Goal: Communication & Community: Answer question/provide support

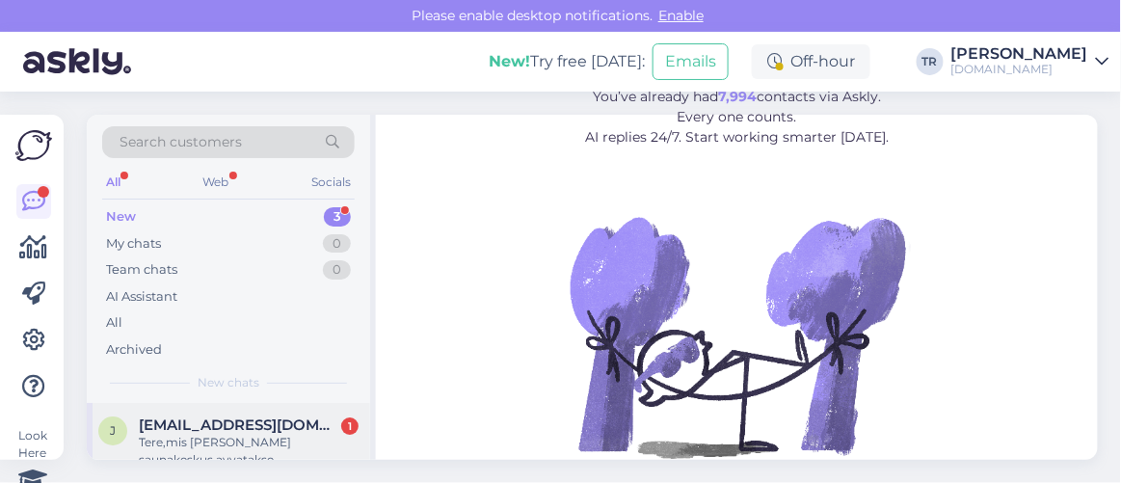
click at [219, 427] on span "[EMAIL_ADDRESS][DOMAIN_NAME]" at bounding box center [239, 424] width 200 height 17
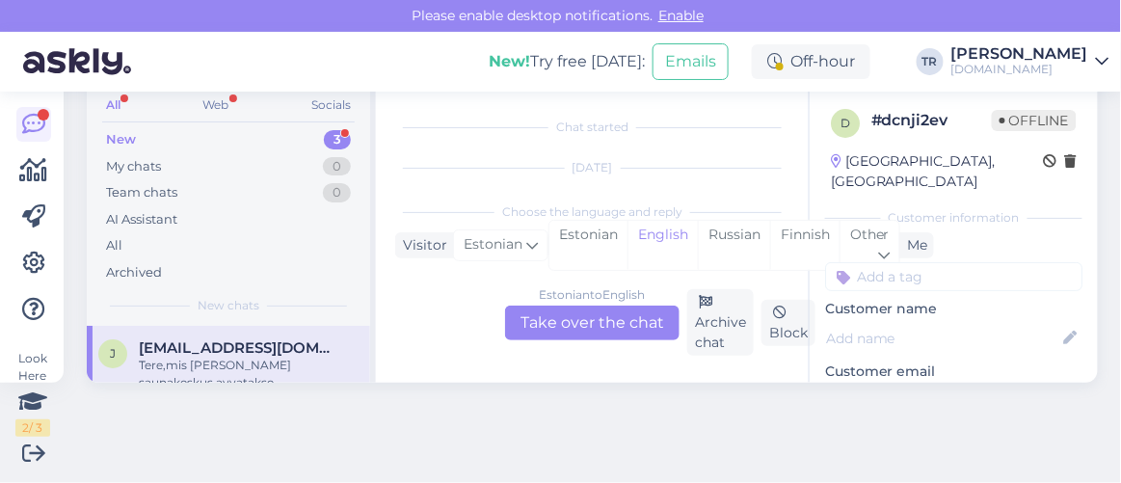
scroll to position [40, 0]
click at [606, 245] on div "Estonian" at bounding box center [588, 245] width 78 height 49
click at [606, 328] on div "Estonian to Estonian Take over the chat" at bounding box center [592, 322] width 174 height 35
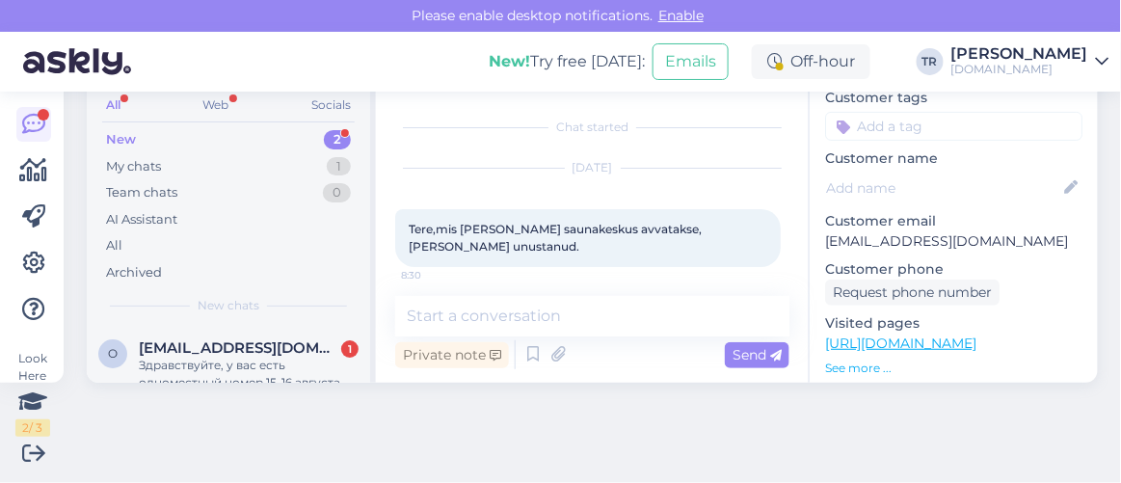
scroll to position [174, 0]
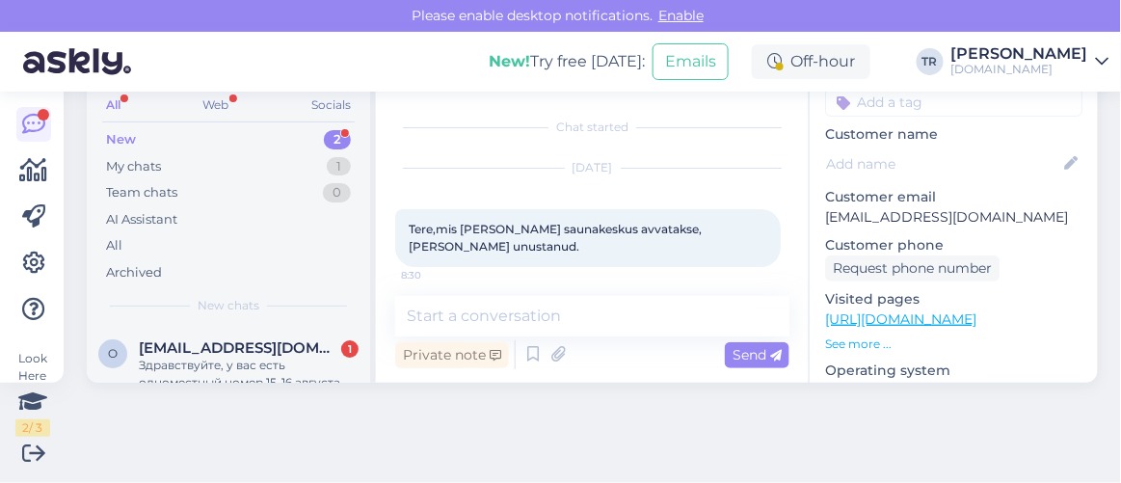
click at [963, 310] on link "[URL][DOMAIN_NAME]" at bounding box center [900, 318] width 151 height 17
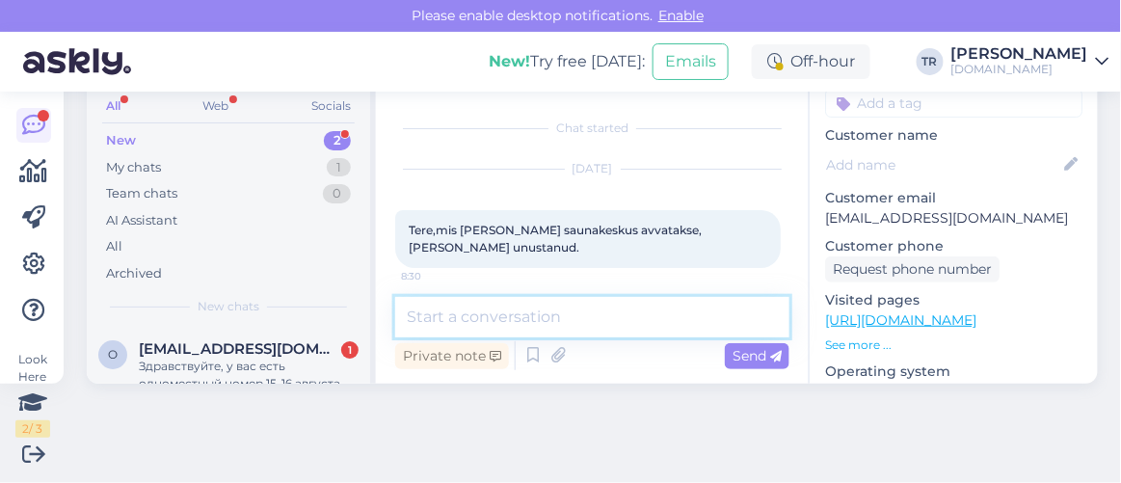
click at [539, 317] on textarea at bounding box center [592, 317] width 394 height 40
paste textarea "[GEOGRAPHIC_DATA]"
paste textarea "Spaa on avatud (viimane sissepääs 20:00): E-R 08:30-15:00 töötavad aroomisaun j…"
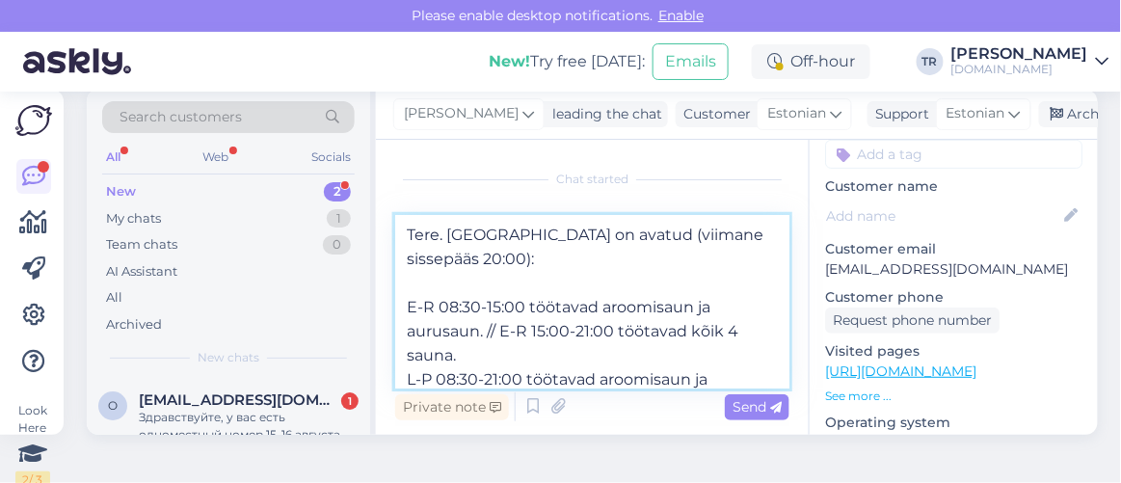
scroll to position [0, 0]
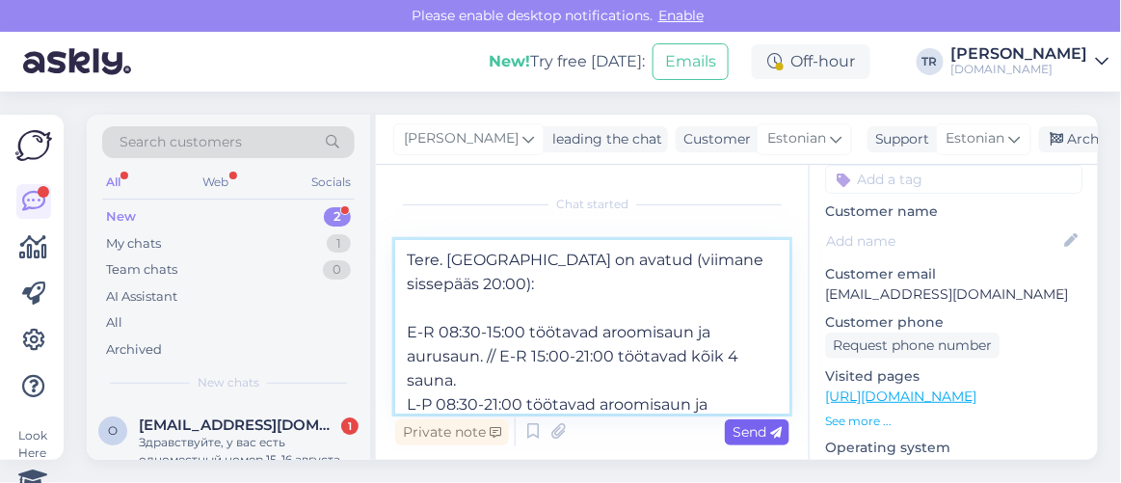
type textarea "Tere. [GEOGRAPHIC_DATA] on avatud (viimane sissepääs 20:00): E-R 08:30-15:00 tö…"
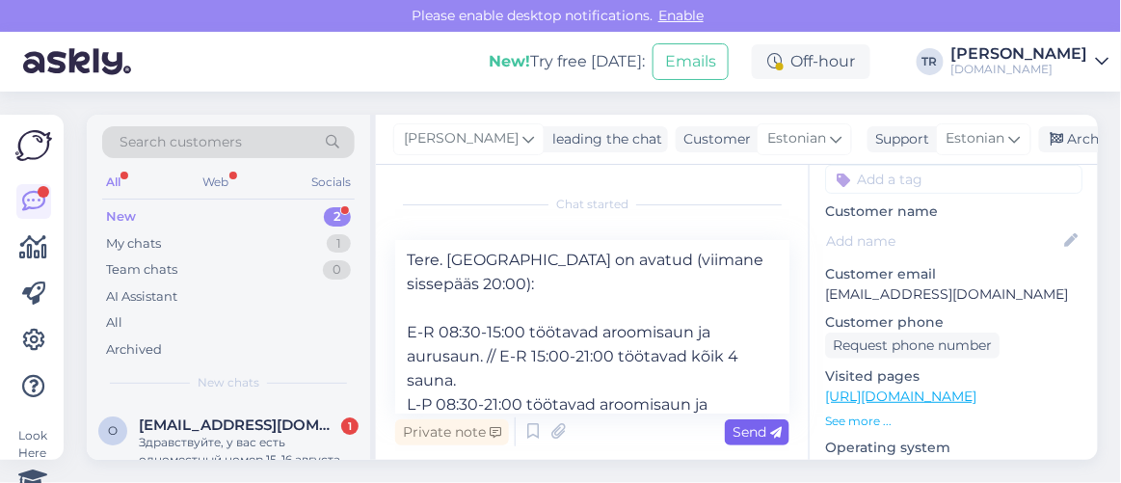
click at [742, 423] on span "Send" at bounding box center [756, 431] width 49 height 17
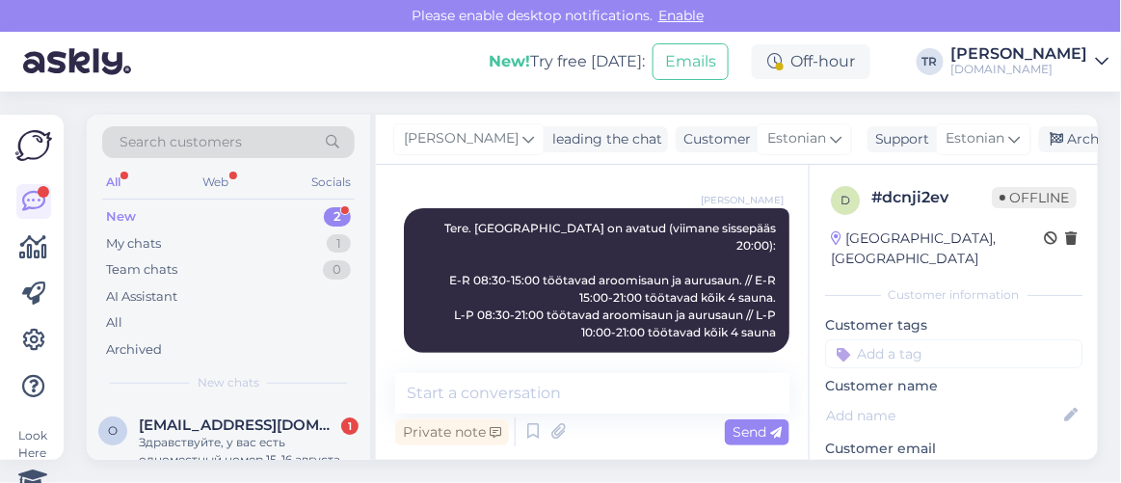
drag, startPoint x: 1043, startPoint y: 143, endPoint x: 956, endPoint y: 171, distance: 91.1
click at [1043, 146] on div "Archive chat" at bounding box center [1099, 139] width 121 height 26
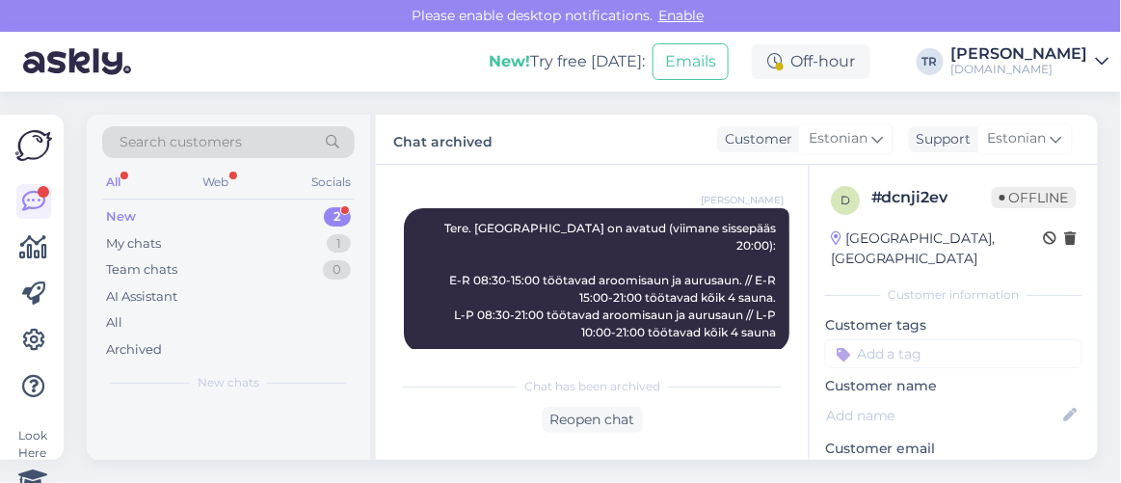
scroll to position [185, 0]
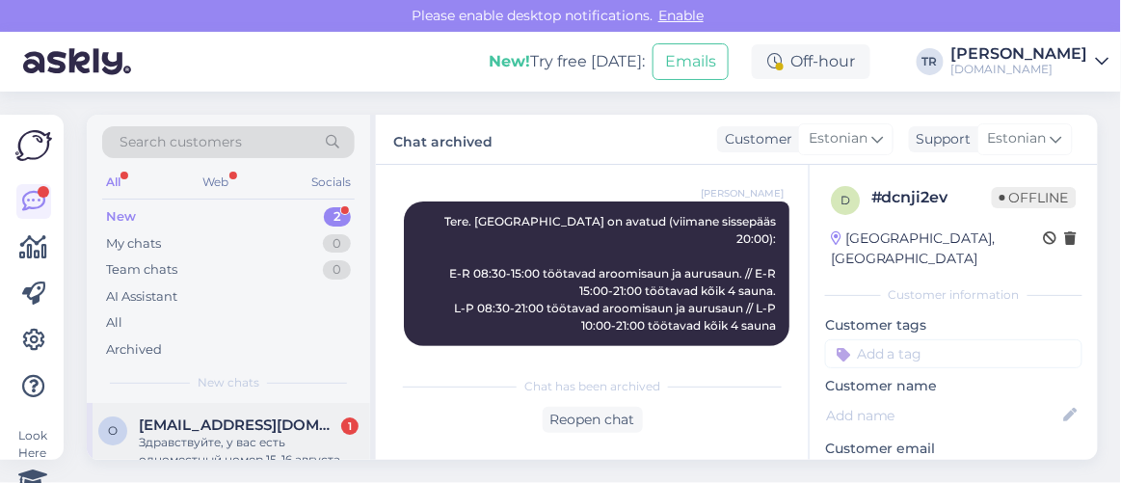
click at [278, 434] on div "Здравствуйте, у вас есть одноместный номер 15-16 августа." at bounding box center [249, 451] width 220 height 35
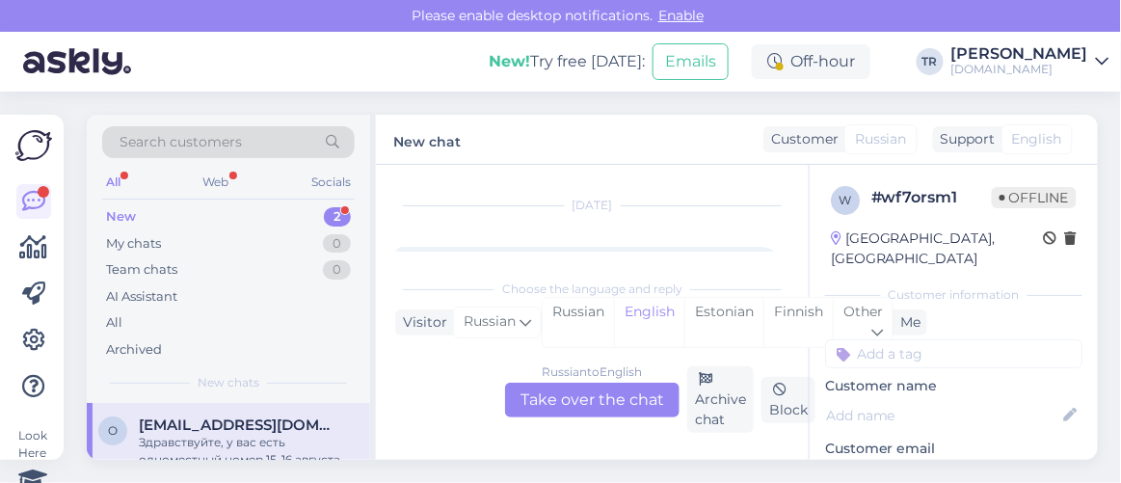
scroll to position [77, 0]
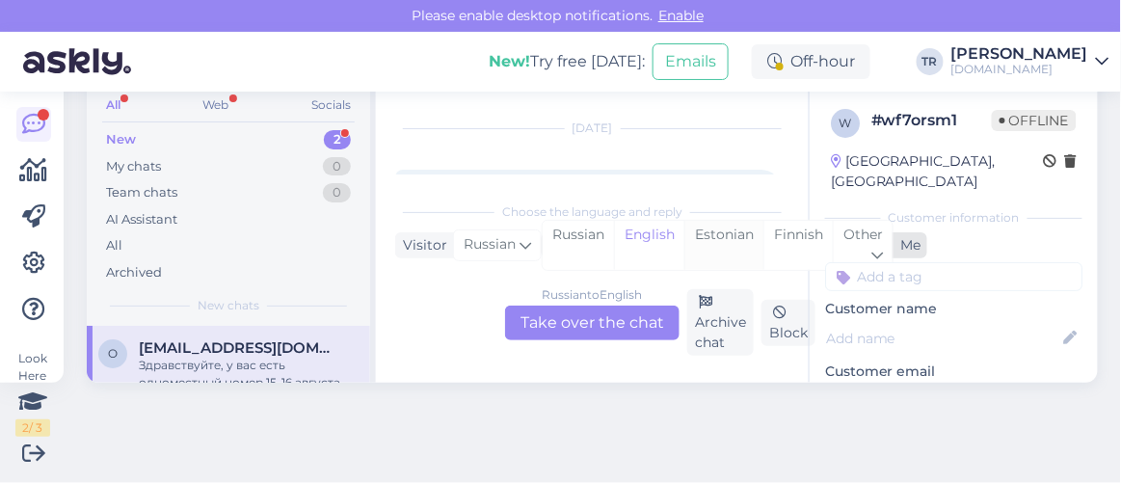
click at [709, 237] on div "Estonian" at bounding box center [723, 245] width 79 height 49
click at [593, 318] on div "Russian to Estonian Take over the chat" at bounding box center [592, 322] width 174 height 35
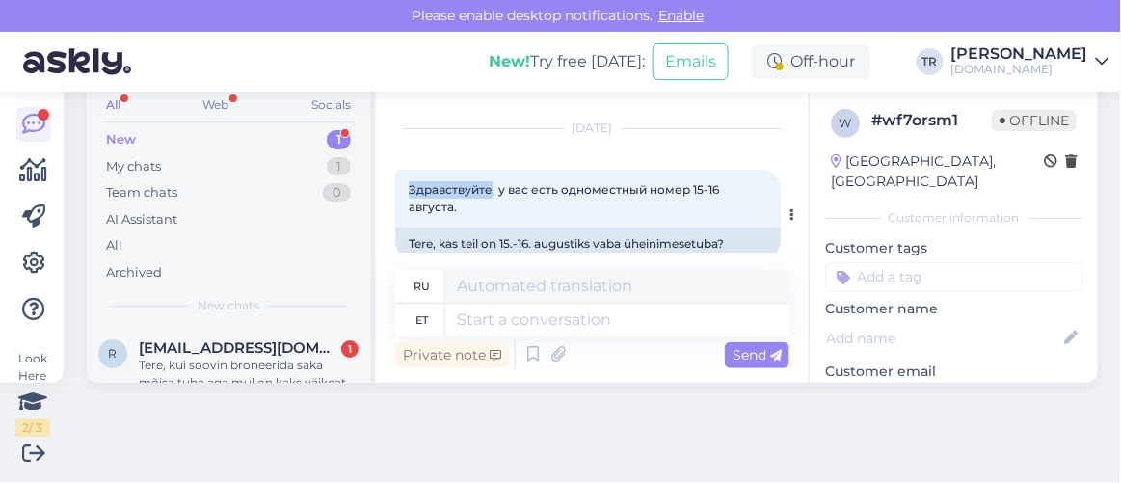
drag, startPoint x: 410, startPoint y: 187, endPoint x: 489, endPoint y: 187, distance: 78.1
click at [489, 187] on span "Здравствуйте, у вас есть одноместный номер 15-16 августа." at bounding box center [565, 198] width 313 height 32
copy span "Здравствуйте"
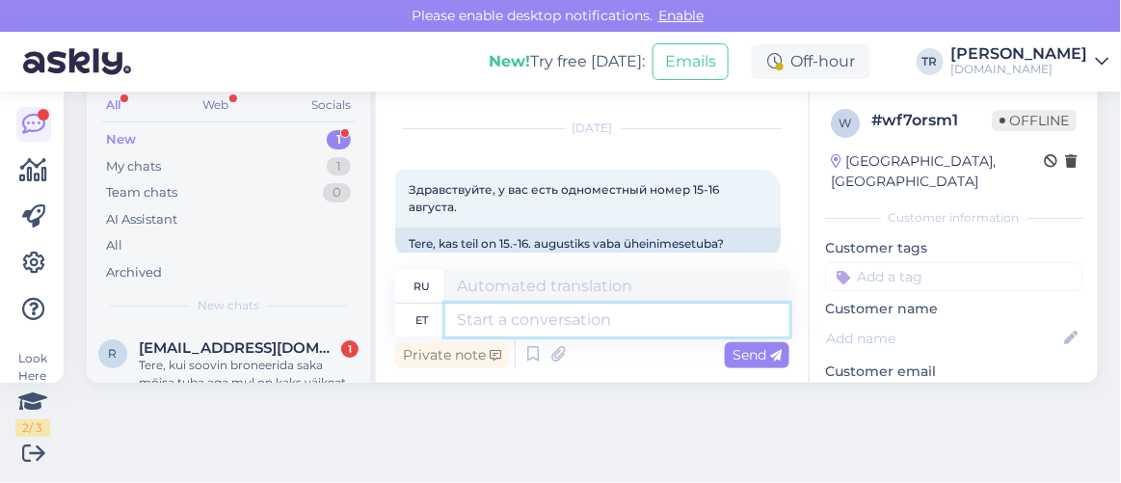
click at [554, 321] on textarea at bounding box center [617, 320] width 344 height 33
paste textarea "Здравствуйте"
type textarea "Здравствуйте"
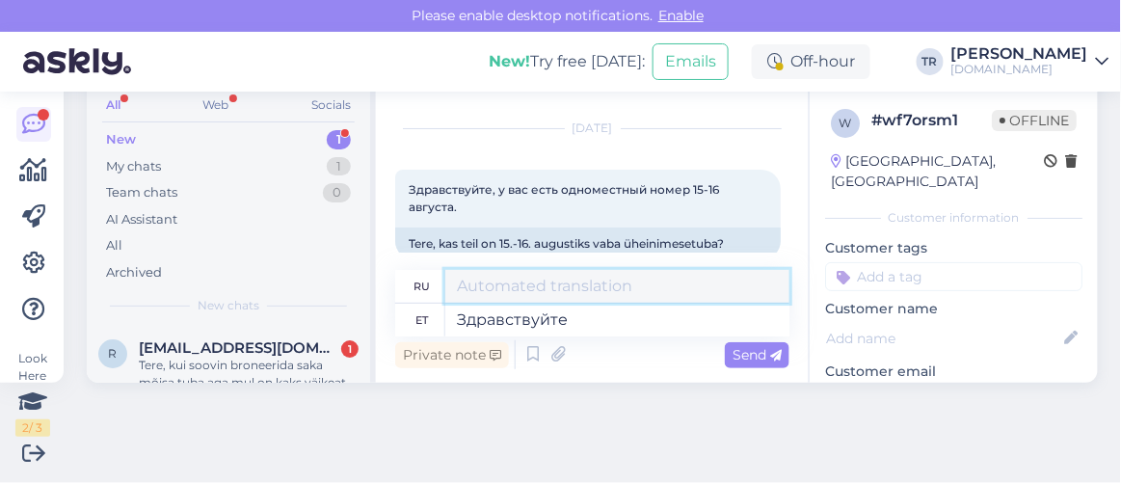
click at [508, 282] on textarea at bounding box center [617, 286] width 344 height 33
drag, startPoint x: 525, startPoint y: 280, endPoint x: 362, endPoint y: 286, distance: 162.9
click at [361, 286] on div "Search customers All Web Socials New 1 My chats 1 Team chats 0 AI Assistant All…" at bounding box center [592, 210] width 1011 height 345
paste textarea "дравствуйте"
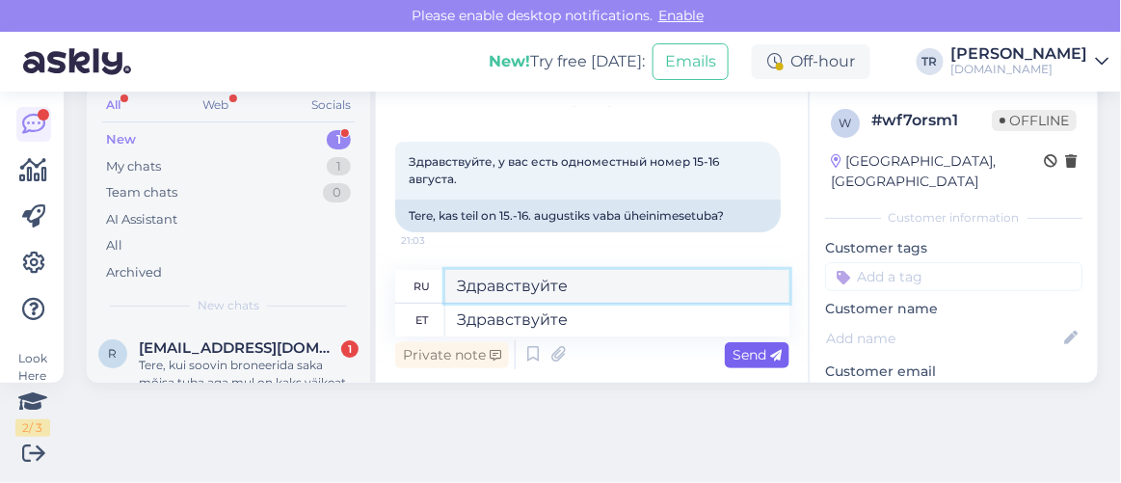
type textarea "Здравствуйте"
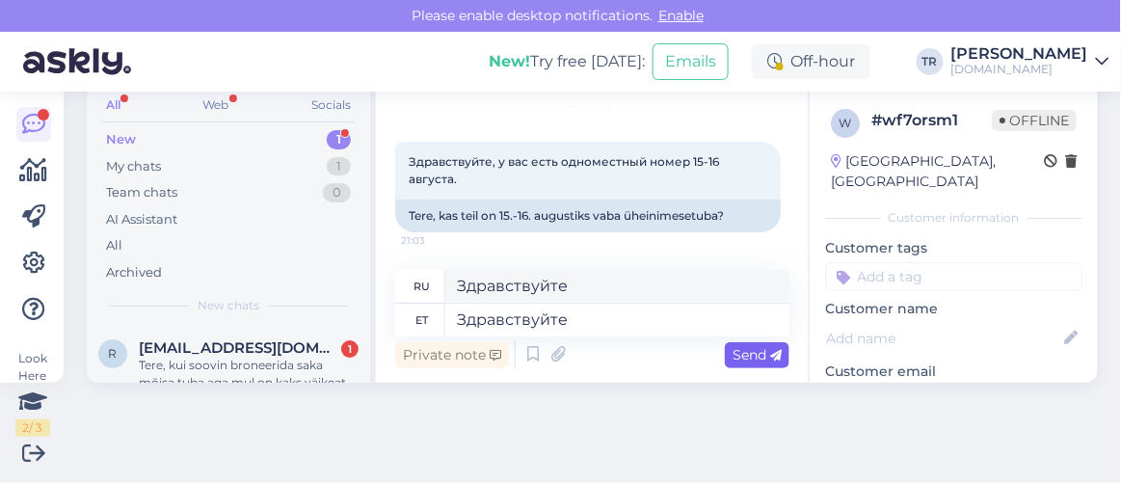
click at [770, 352] on icon at bounding box center [776, 356] width 12 height 12
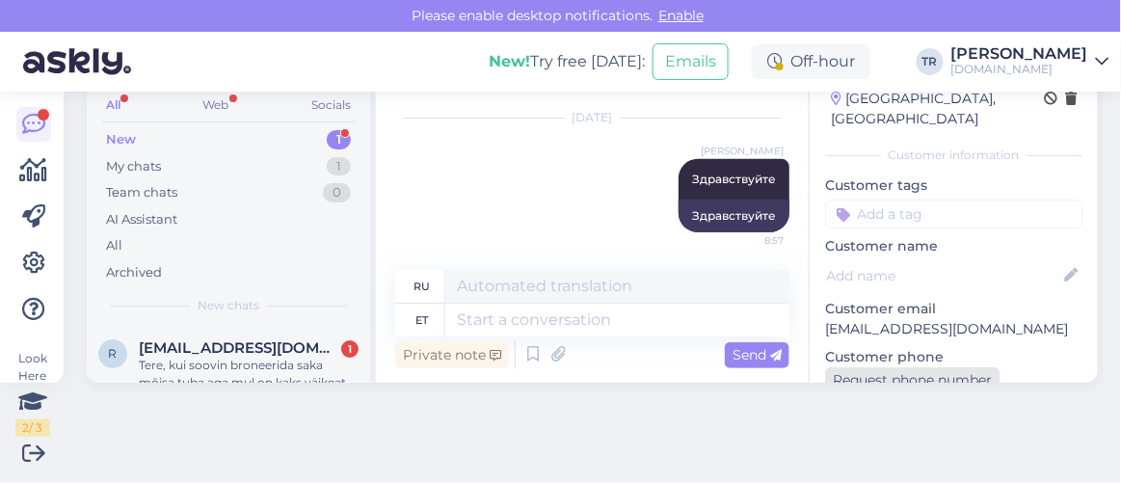
scroll to position [174, 0]
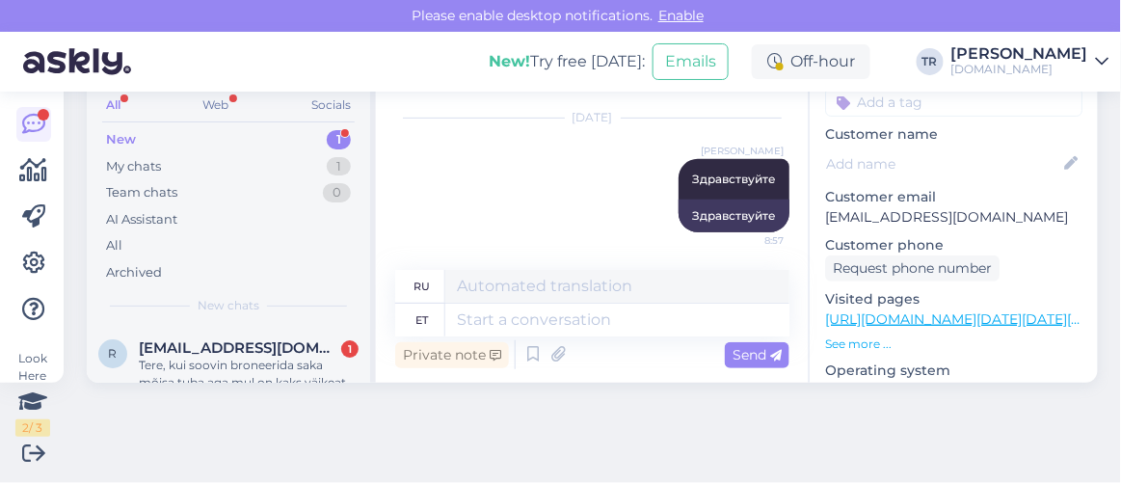
click at [926, 310] on link "[URL][DOMAIN_NAME][DATE][DATE][GEOGRAPHIC_DATA]" at bounding box center [1019, 318] width 389 height 17
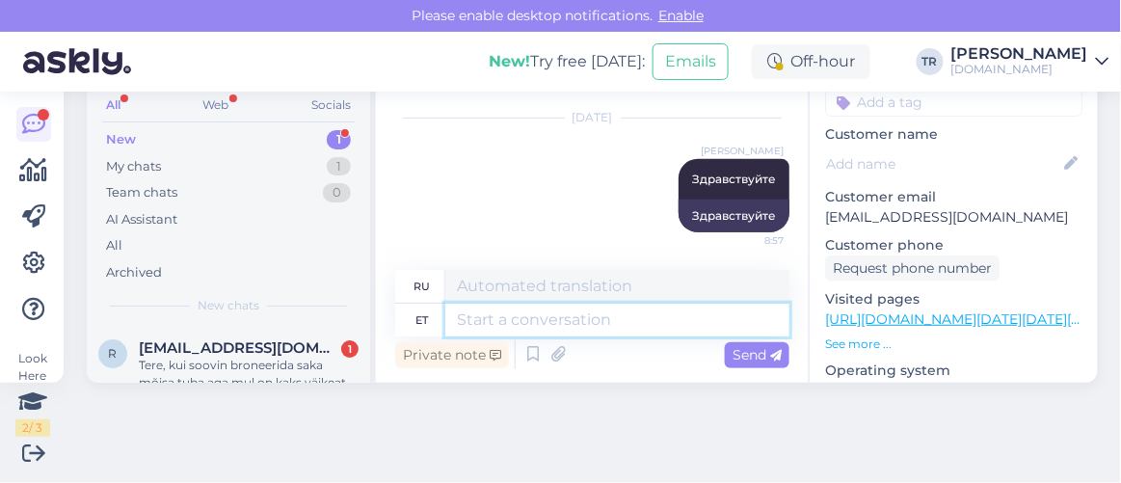
click at [610, 325] on textarea at bounding box center [617, 320] width 344 height 33
type textarea "Kuhu h"
type textarea "Где"
type textarea "Kuhu hotelli T"
type textarea "Где остановиться?"
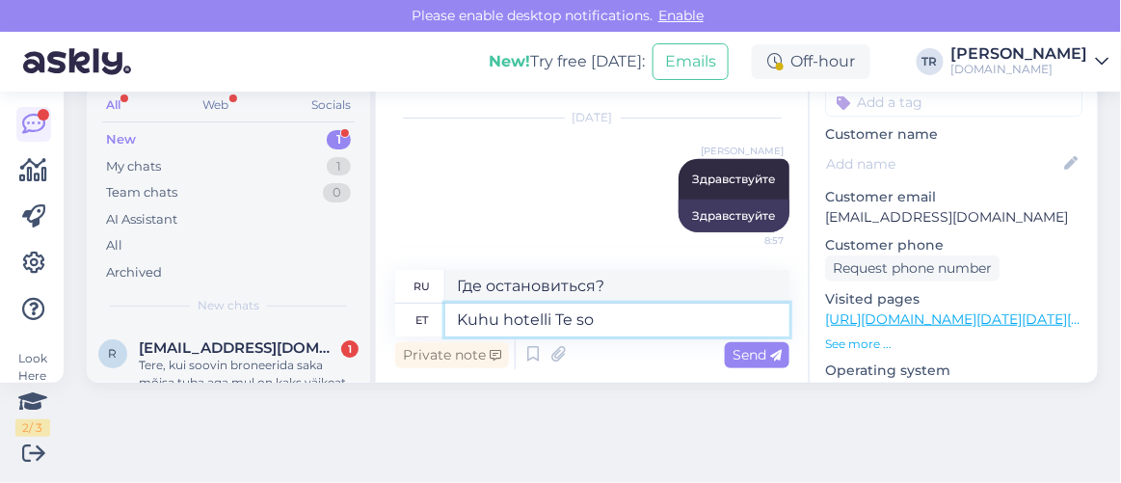
type textarea "Kuhu hotelli Te soo"
type textarea "Где вы остановились?"
type textarea "Kuhu hotelli Te soovite p"
type textarea "Какой отель вам нужен?"
type textarea "Kuhu hotelli Te soovite puhkaa m"
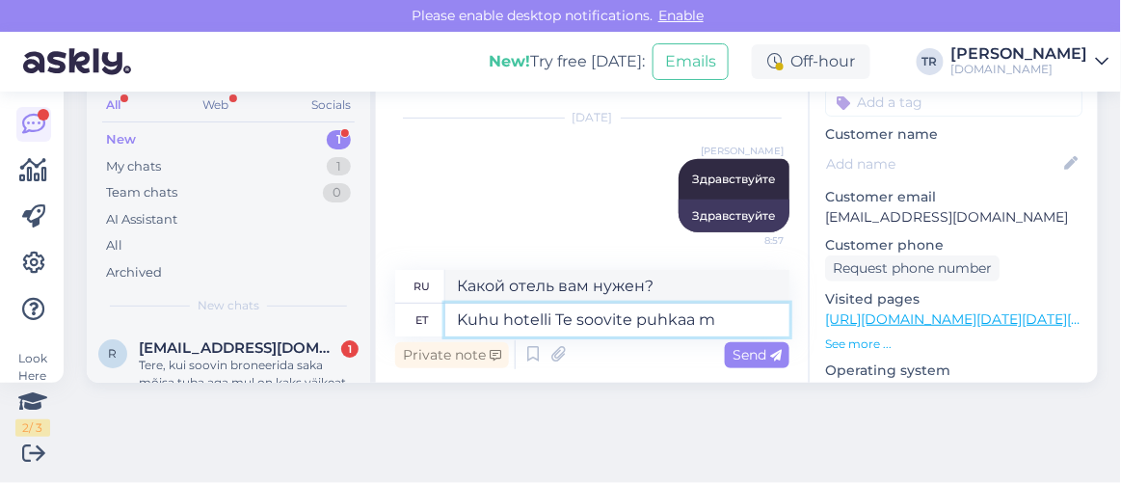
type textarea "В каком отеле вы хотели бы остановиться?"
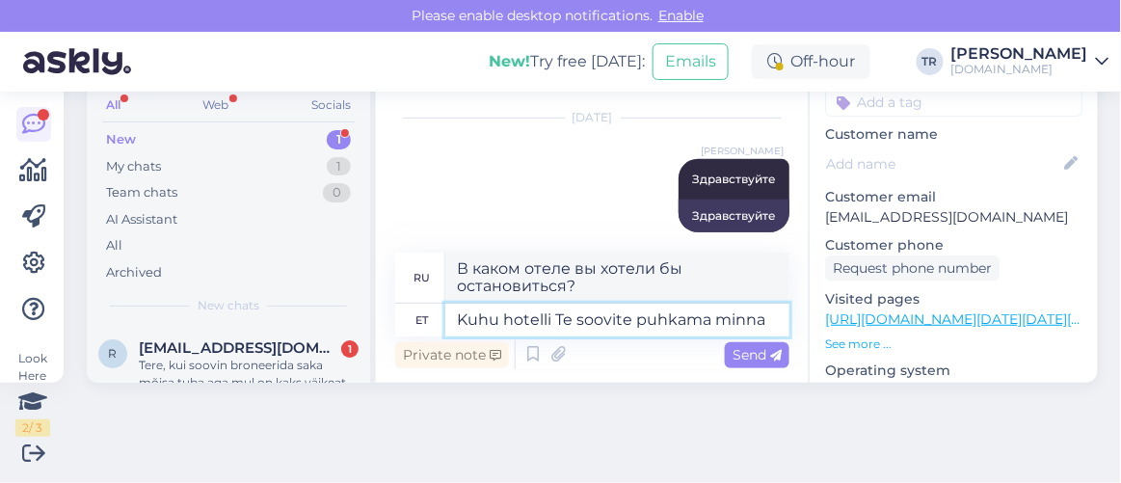
type textarea "Kuhu hotelli Te soovite puhkama minna?"
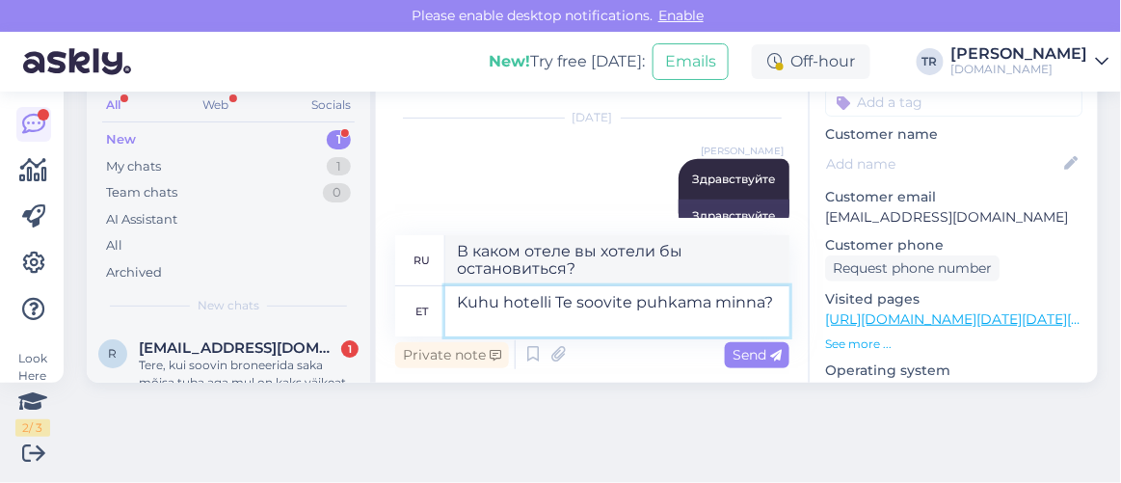
type textarea "В каком отеле вы хотели бы провести отпуск?"
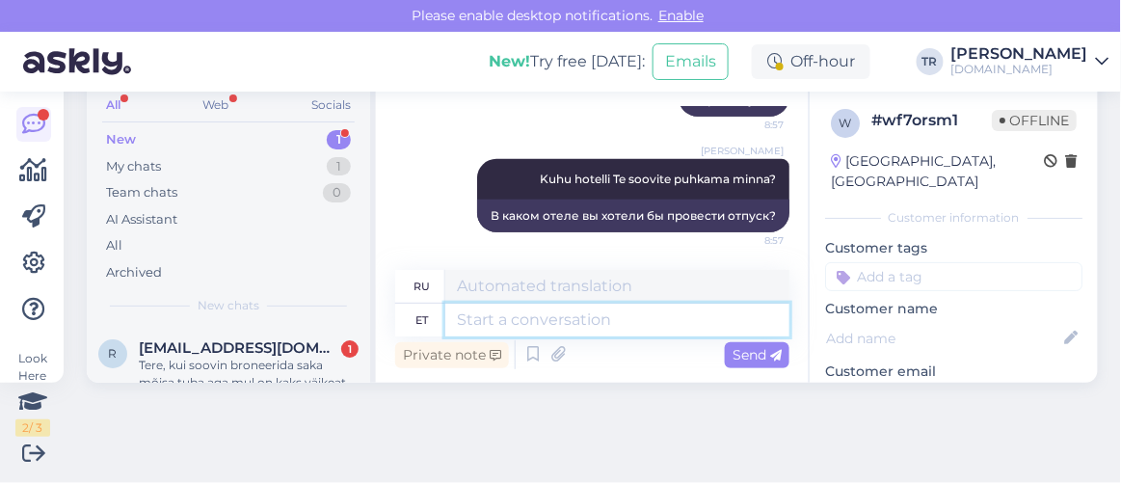
scroll to position [0, 0]
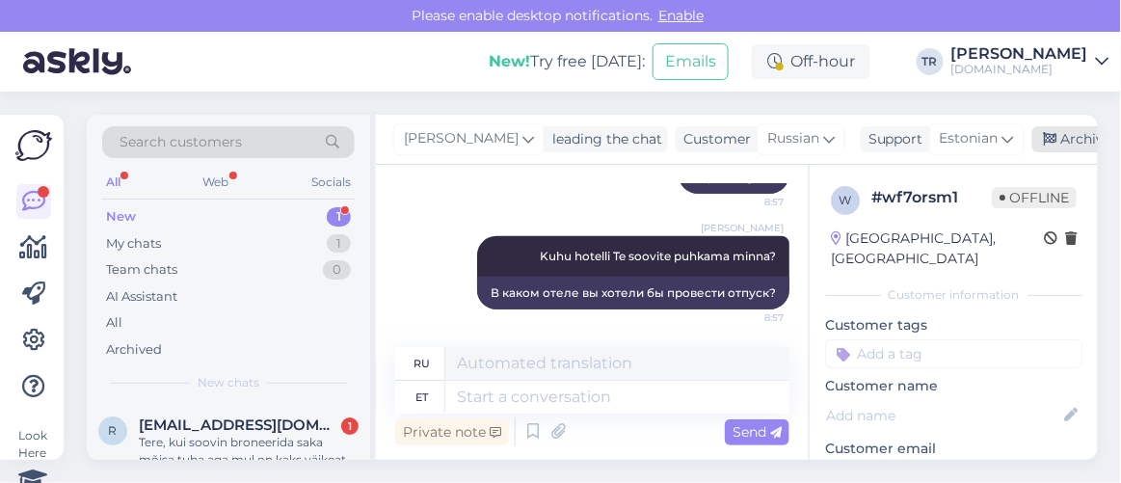
click at [1044, 142] on icon at bounding box center [1050, 139] width 13 height 13
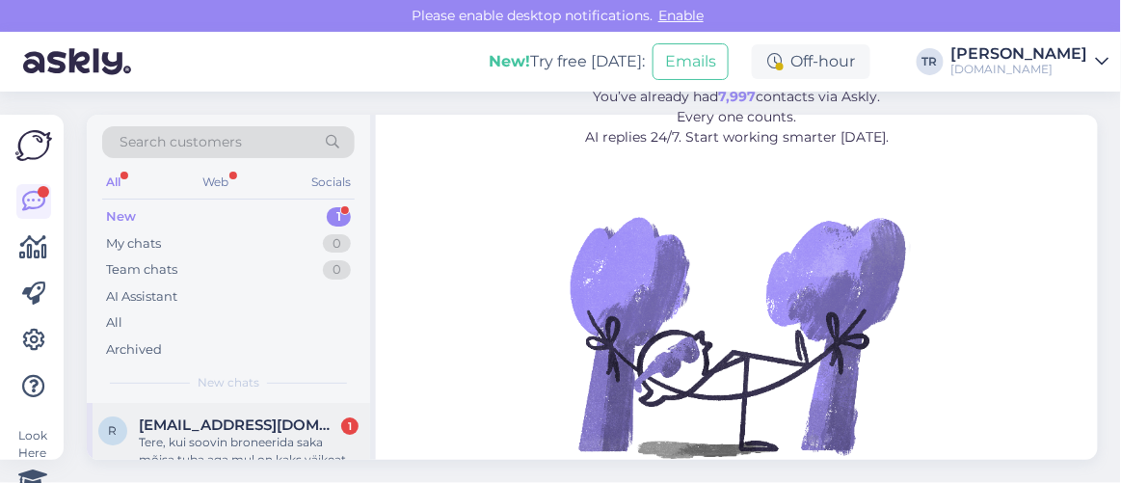
click at [258, 437] on div "Tere, kui soovin broneerida saka mõisa tuba aga mul on kaks väikeat last kes ma…" at bounding box center [249, 451] width 220 height 35
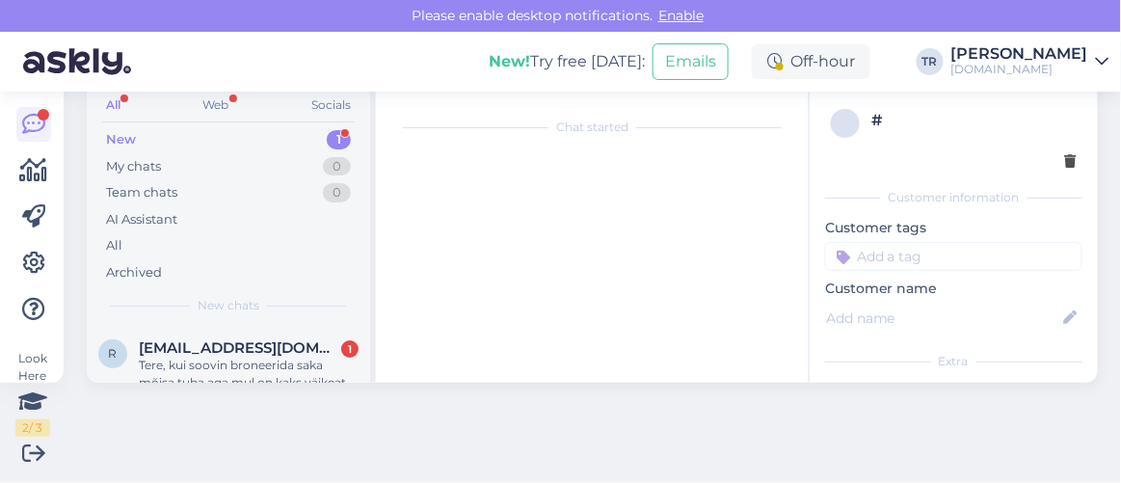
scroll to position [40, 0]
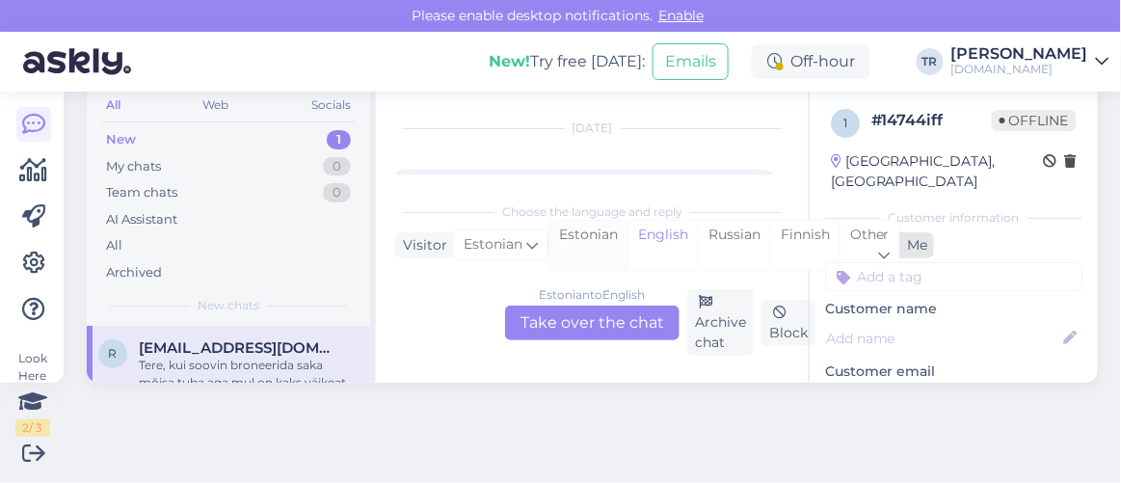
click at [610, 243] on div "Estonian" at bounding box center [588, 245] width 78 height 49
click at [612, 319] on div "Estonian to Estonian Take over the chat" at bounding box center [592, 322] width 174 height 35
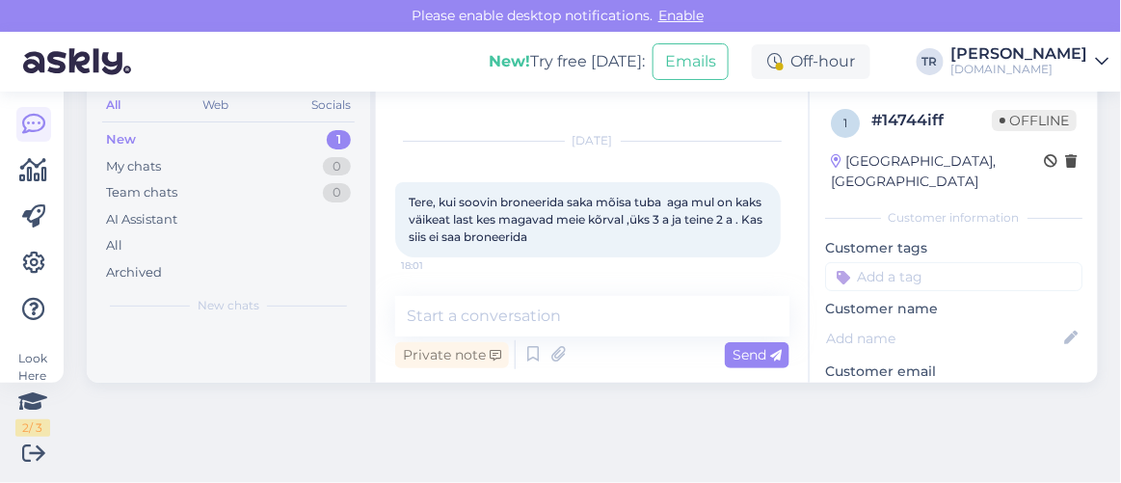
scroll to position [26, 0]
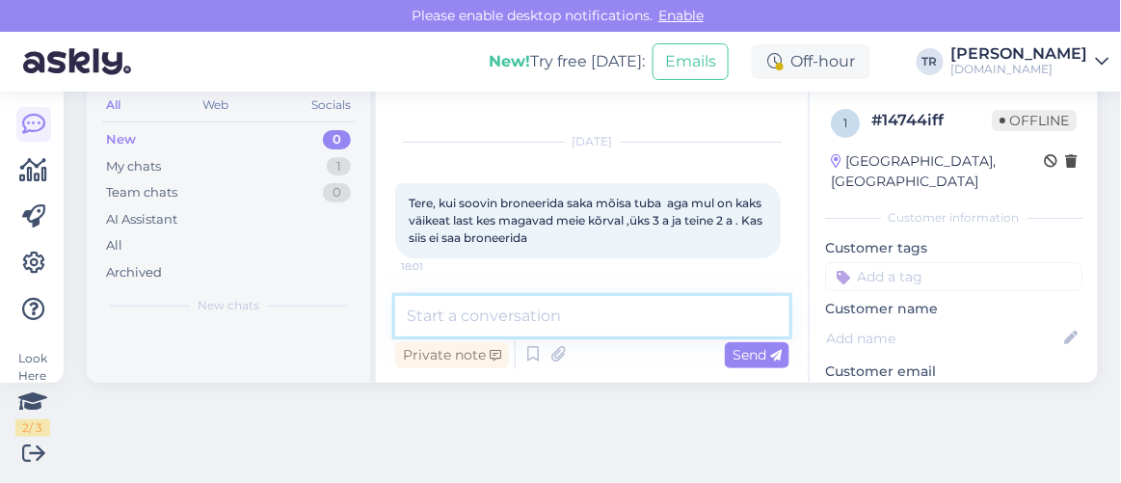
click at [635, 314] on textarea at bounding box center [592, 316] width 394 height 40
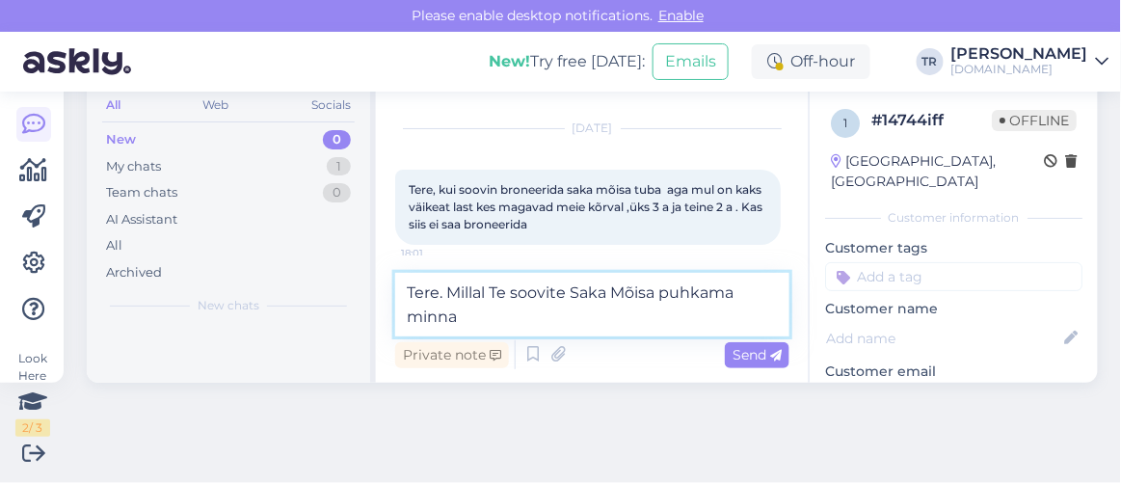
type textarea "Tere. Millal Te soovite Saka Mõisa puhkama minna?"
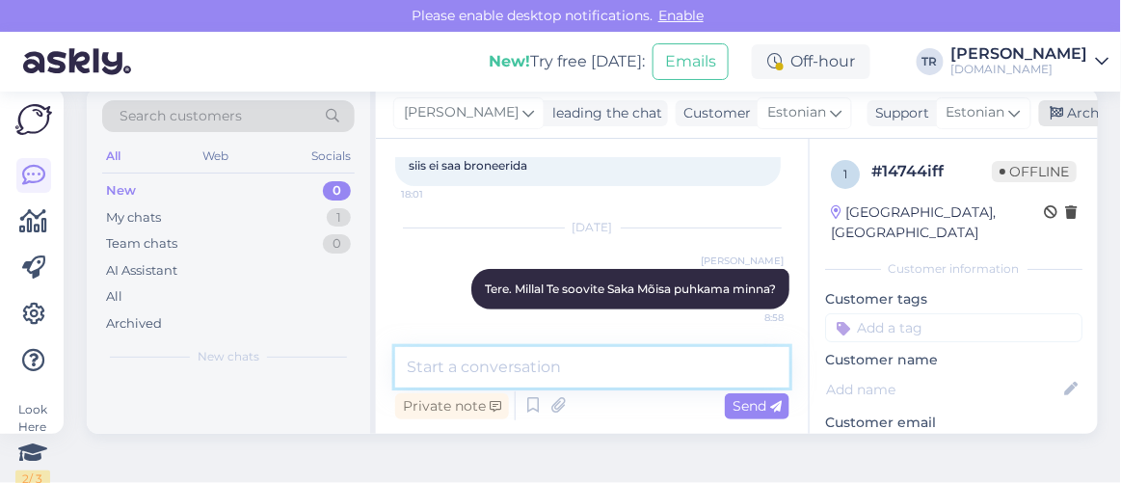
scroll to position [0, 0]
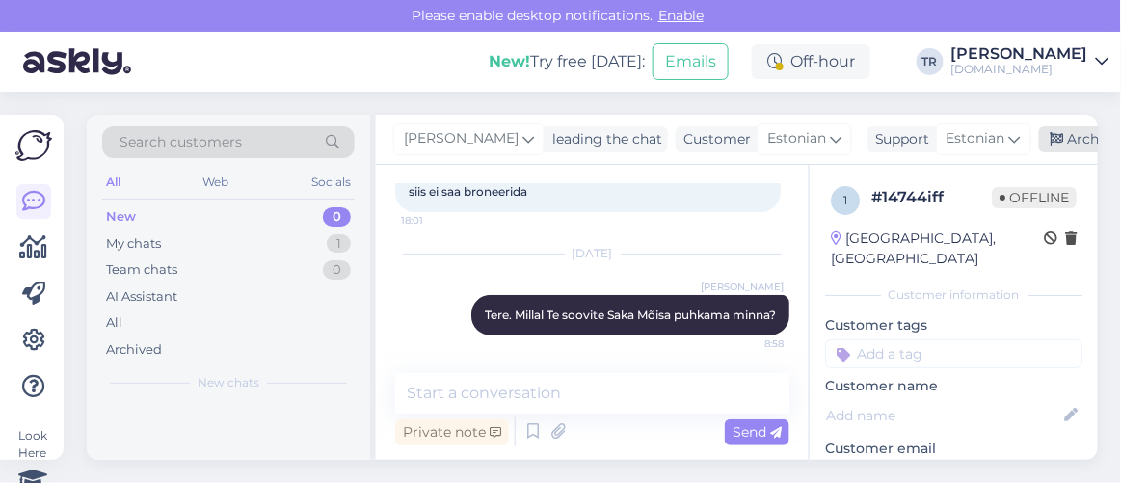
click at [1050, 138] on icon at bounding box center [1056, 139] width 13 height 13
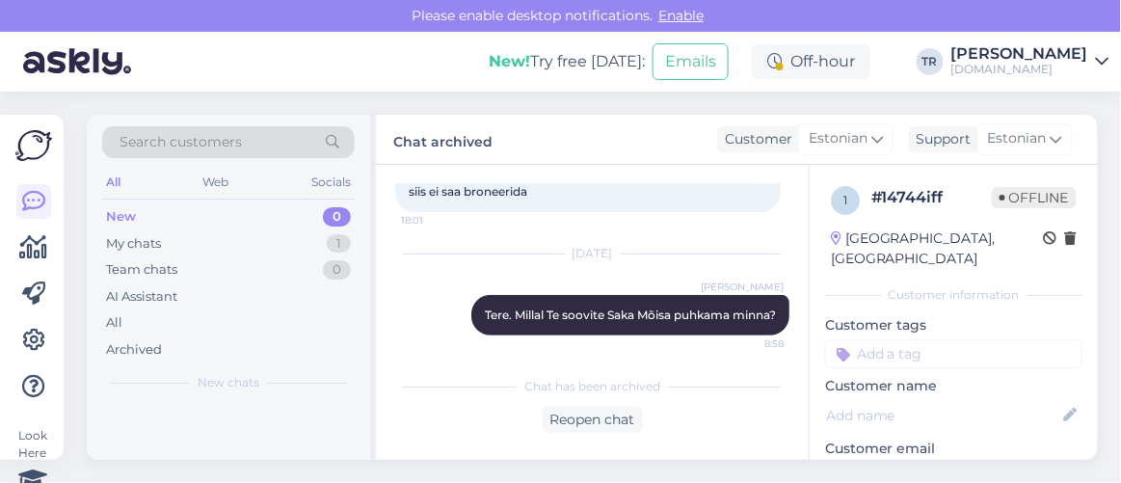
scroll to position [156, 0]
